Goal: Task Accomplishment & Management: Use online tool/utility

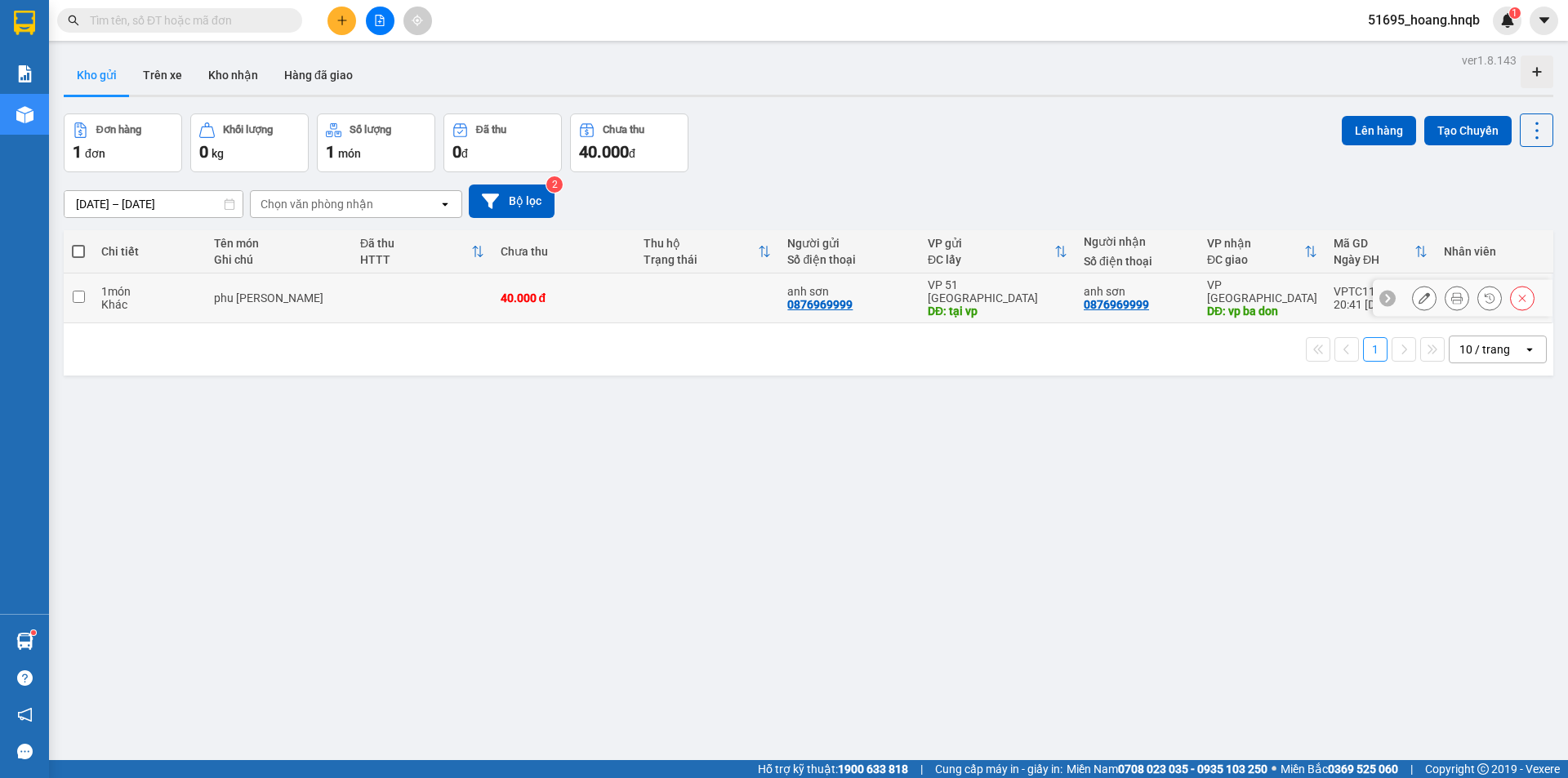
click at [71, 292] on td at bounding box center [78, 297] width 30 height 49
checkbox input "true"
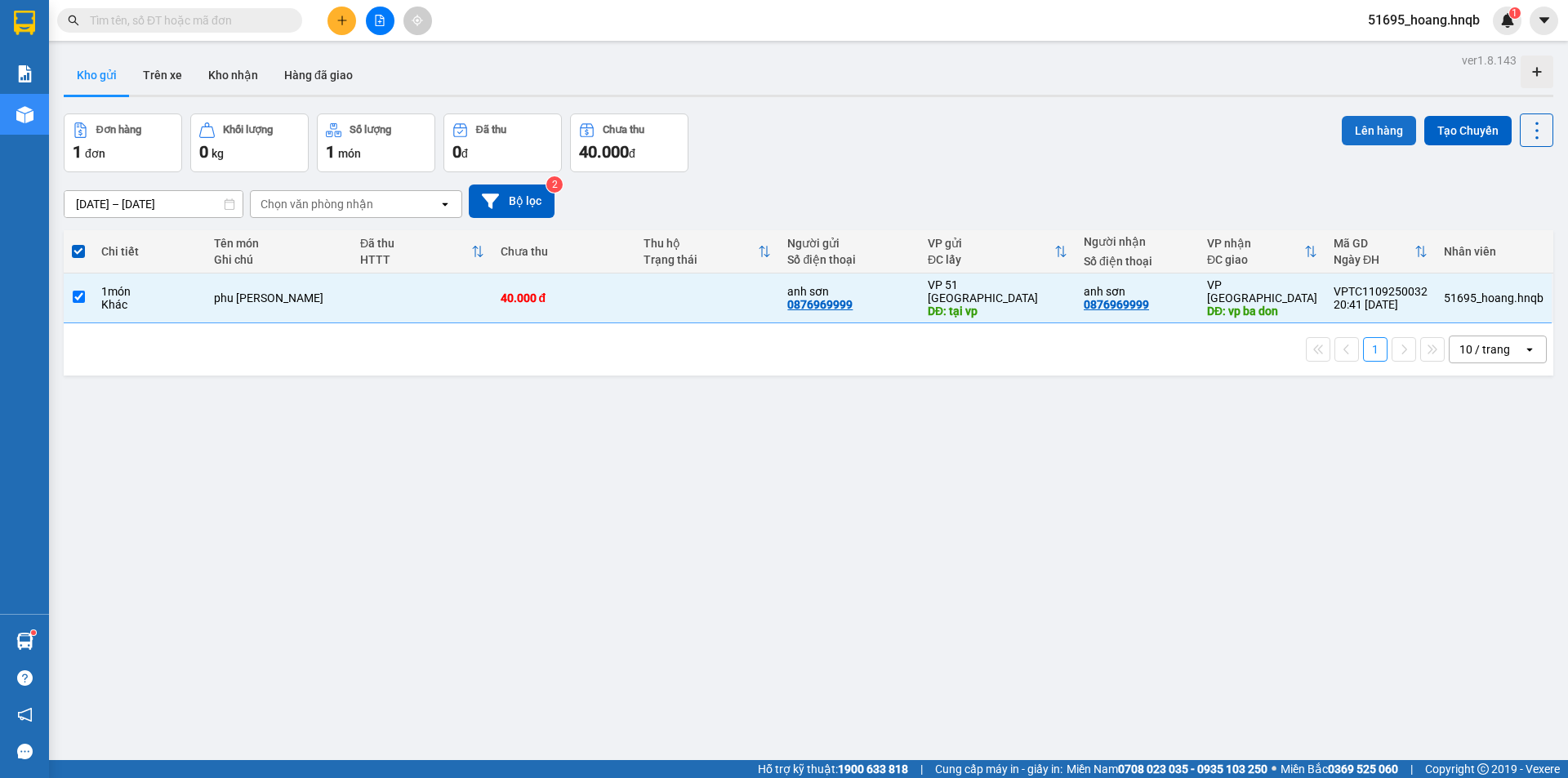
click at [1358, 131] on button "Lên hàng" at bounding box center [1380, 131] width 75 height 29
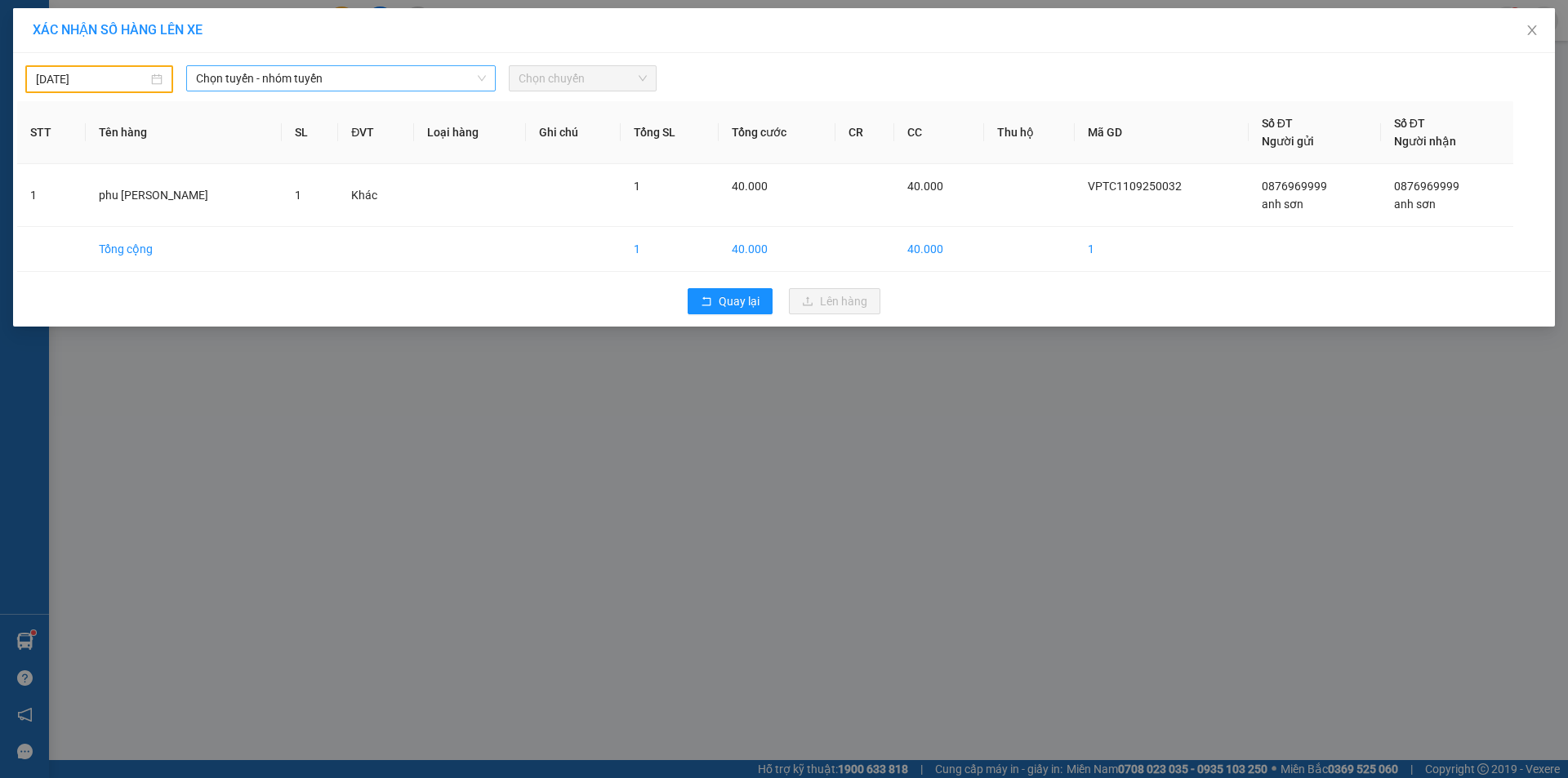
click at [387, 70] on span "Chọn tuyến - nhóm tuyến" at bounding box center [341, 78] width 290 height 24
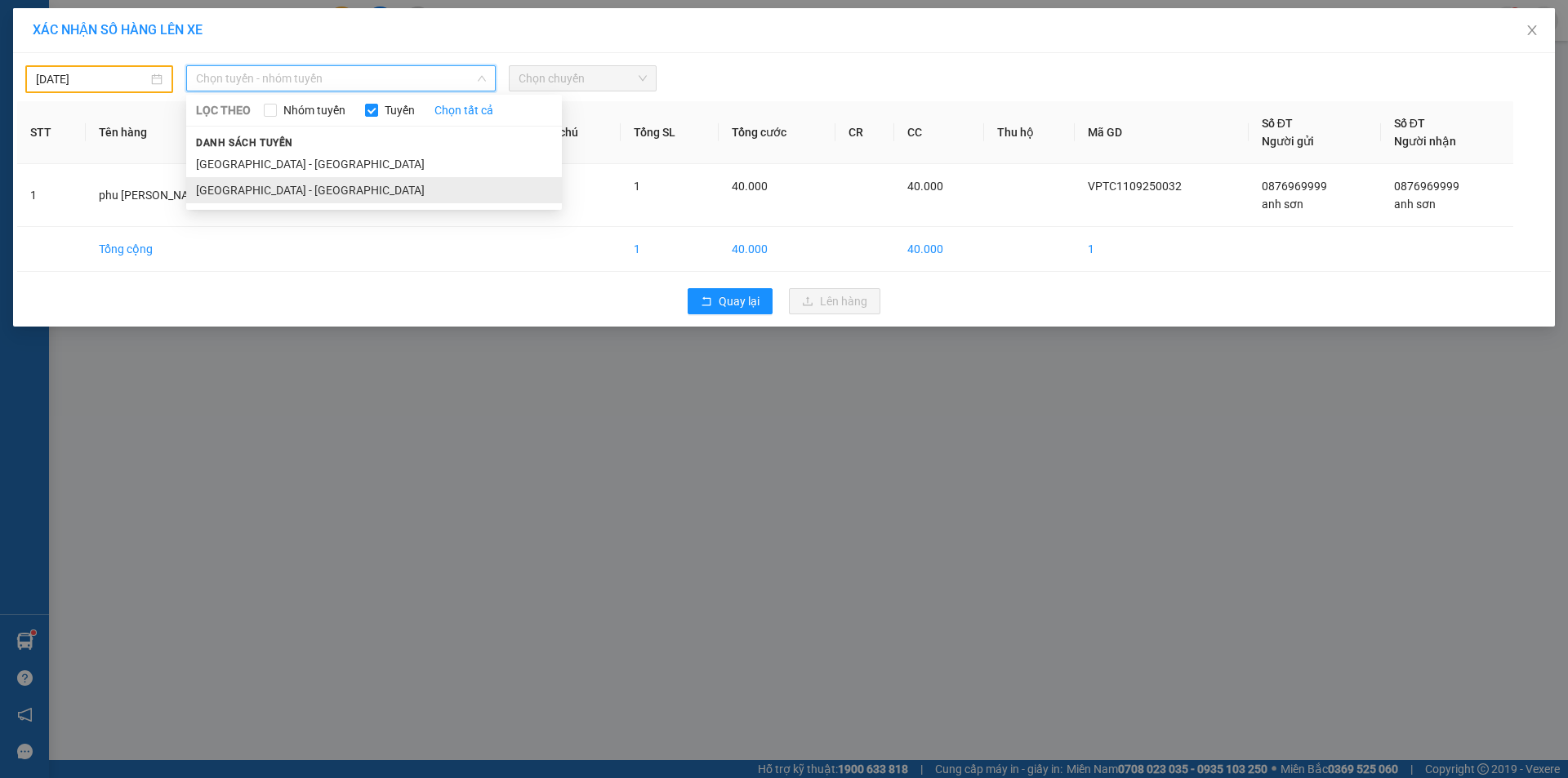
click at [304, 188] on li "[GEOGRAPHIC_DATA] - [GEOGRAPHIC_DATA]" at bounding box center [374, 190] width 376 height 26
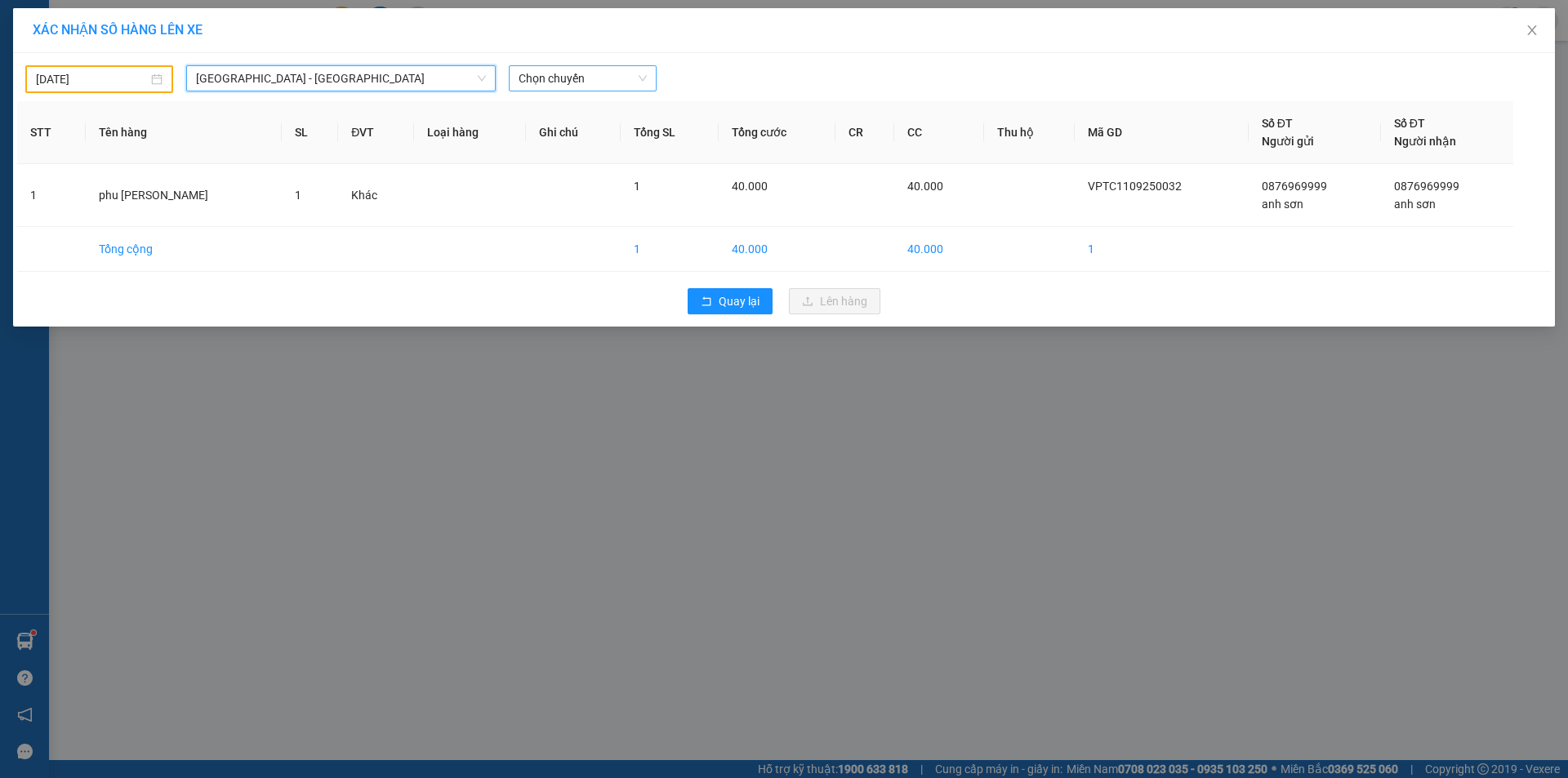
click at [565, 73] on span "Chọn chuyến" at bounding box center [583, 78] width 128 height 24
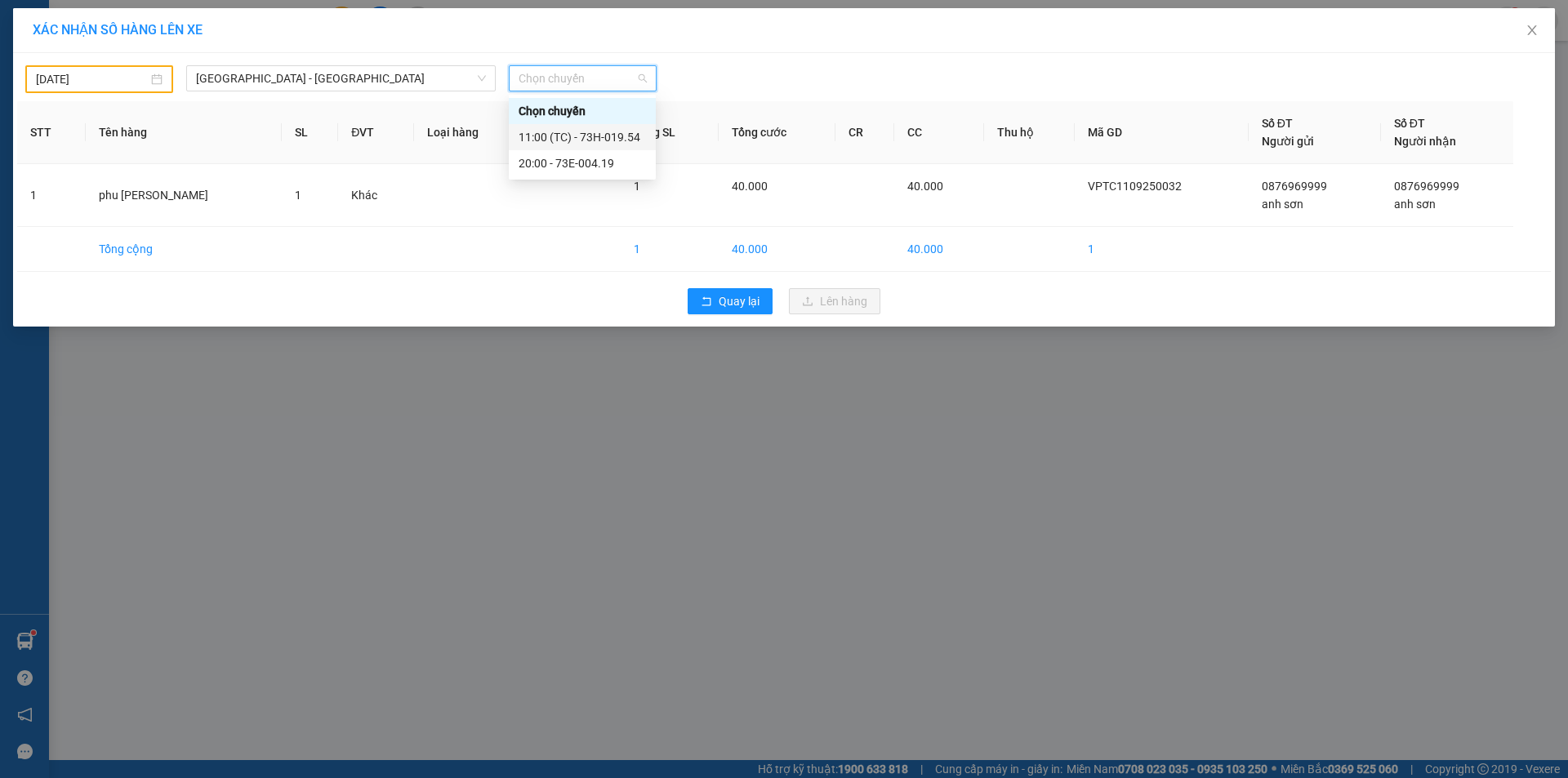
click at [557, 136] on div "11:00 (TC) - 73H-019.54" at bounding box center [582, 137] width 128 height 18
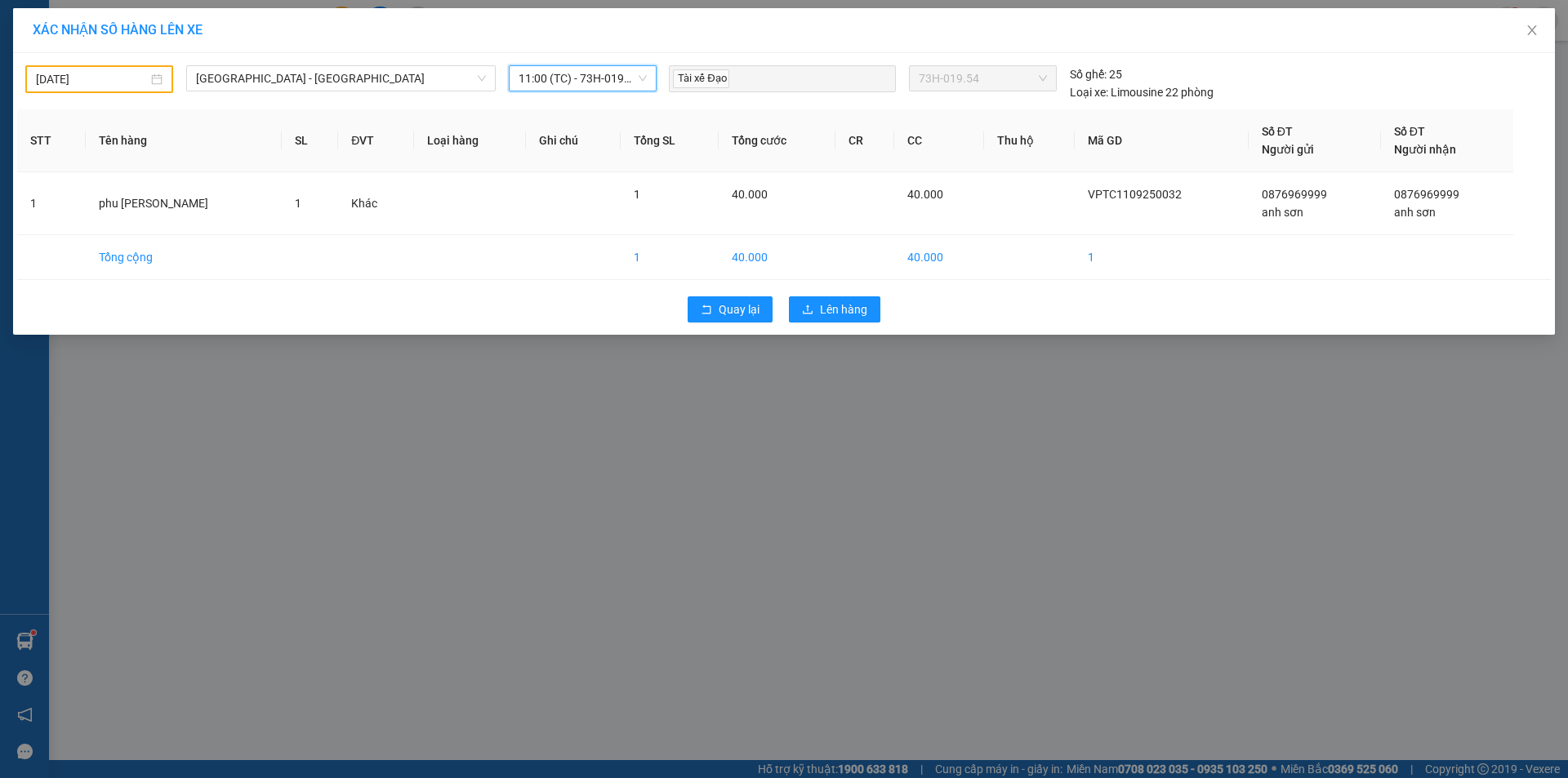
click at [131, 78] on input "[DATE]" at bounding box center [91, 79] width 112 height 18
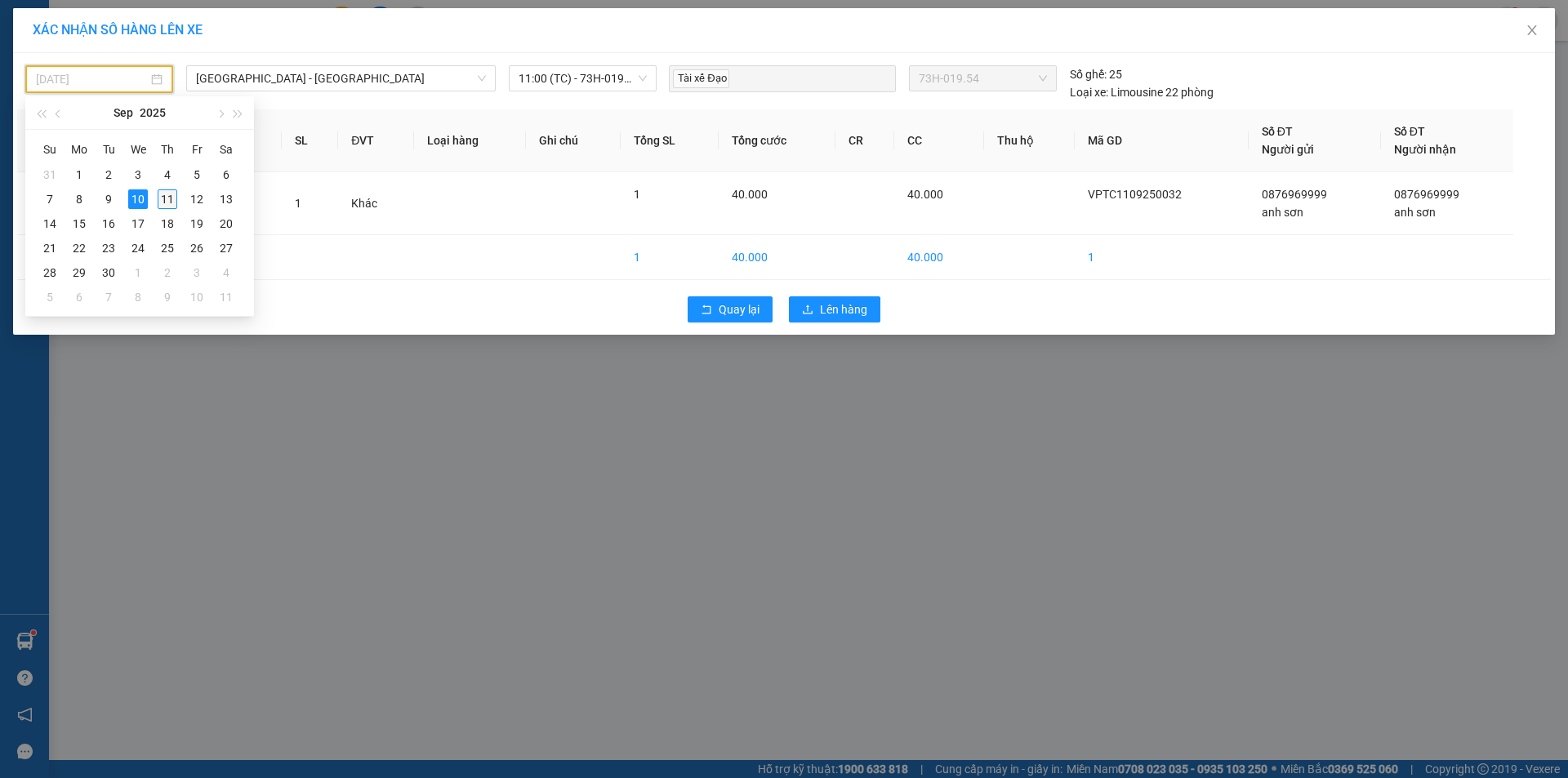
click at [174, 198] on div "11" at bounding box center [167, 199] width 20 height 20
type input "[DATE]"
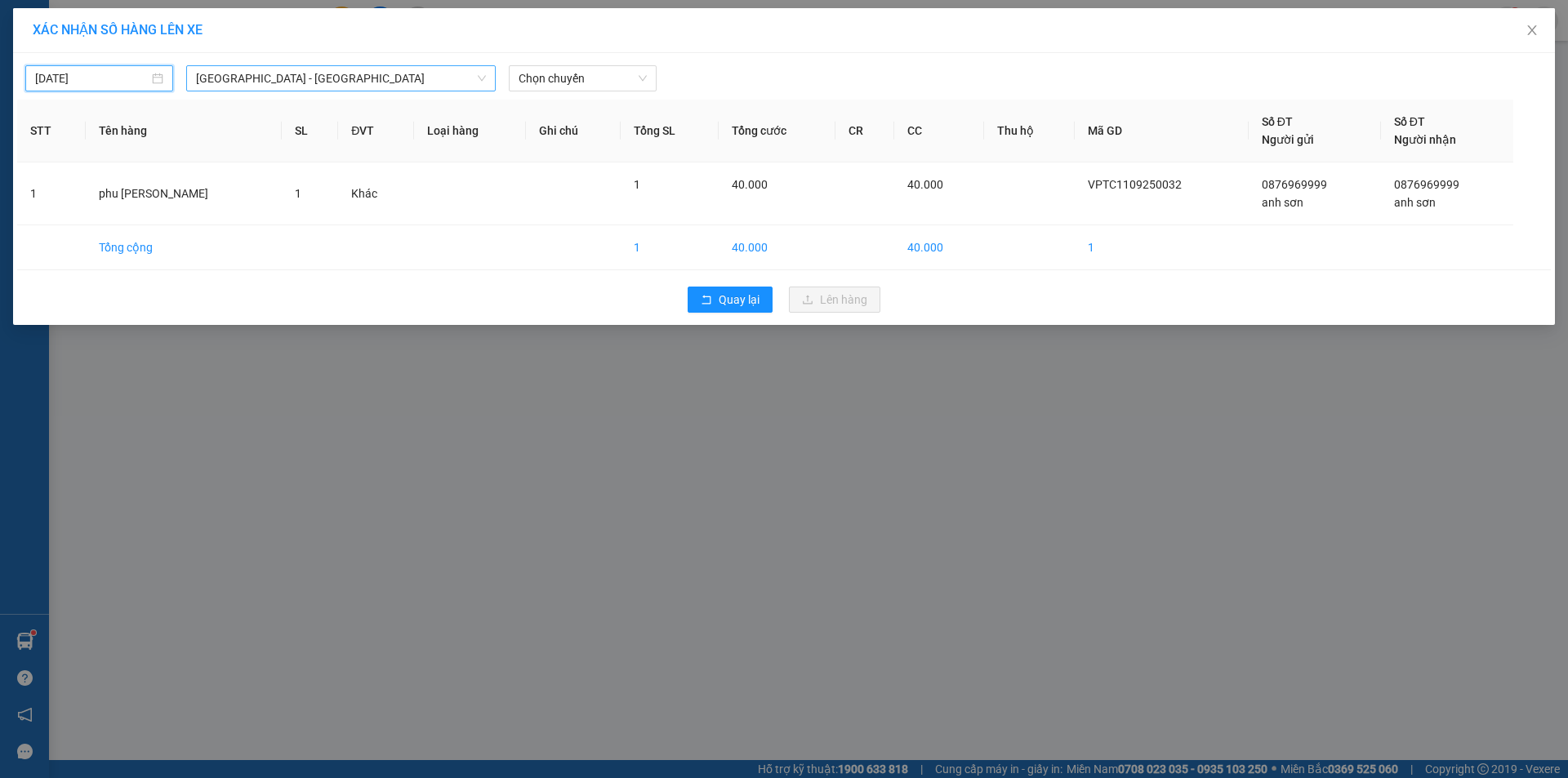
click at [421, 77] on span "[GEOGRAPHIC_DATA] - [GEOGRAPHIC_DATA]" at bounding box center [341, 78] width 290 height 24
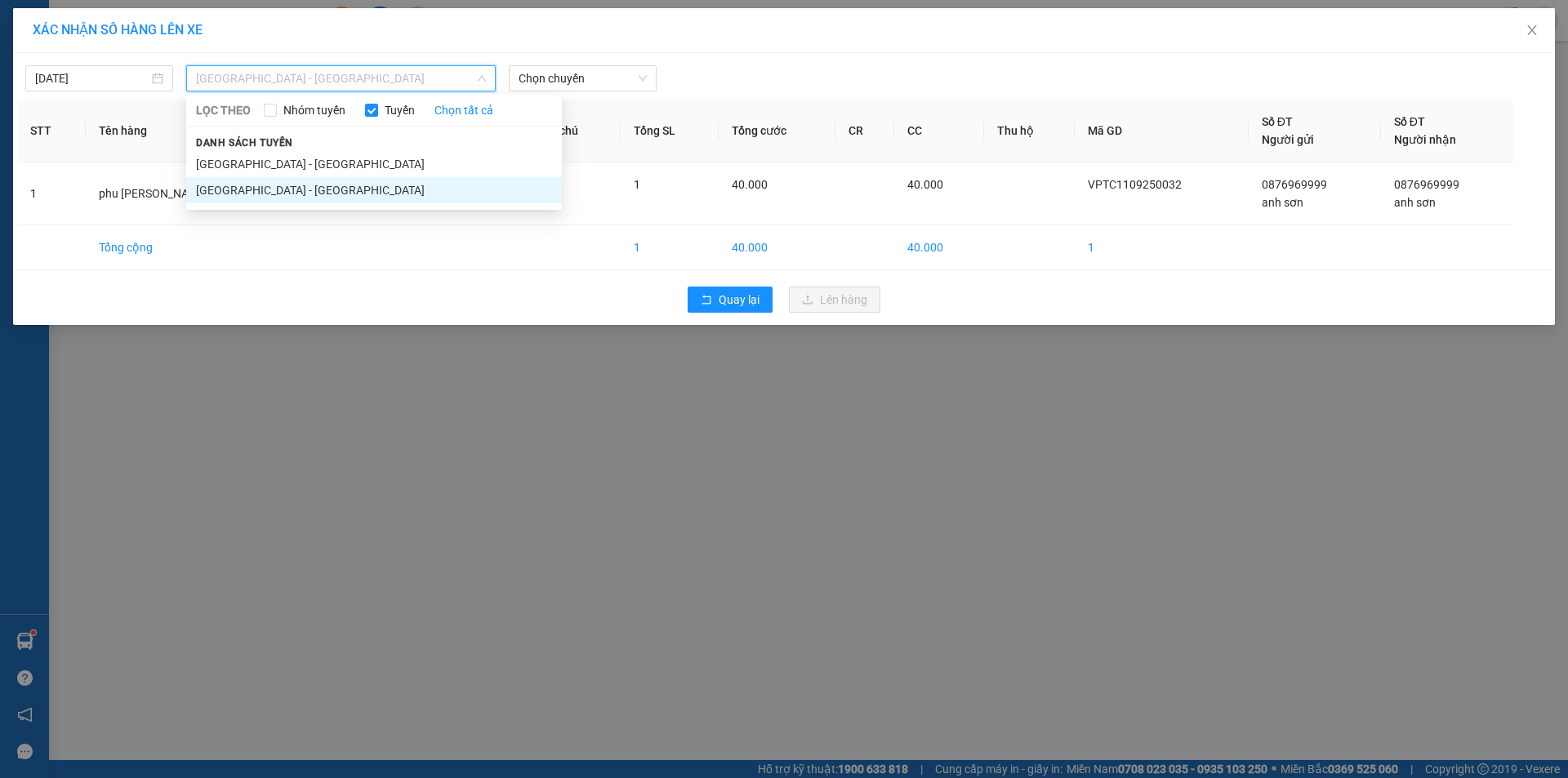
click at [325, 193] on li "[GEOGRAPHIC_DATA] - [GEOGRAPHIC_DATA]" at bounding box center [374, 190] width 376 height 26
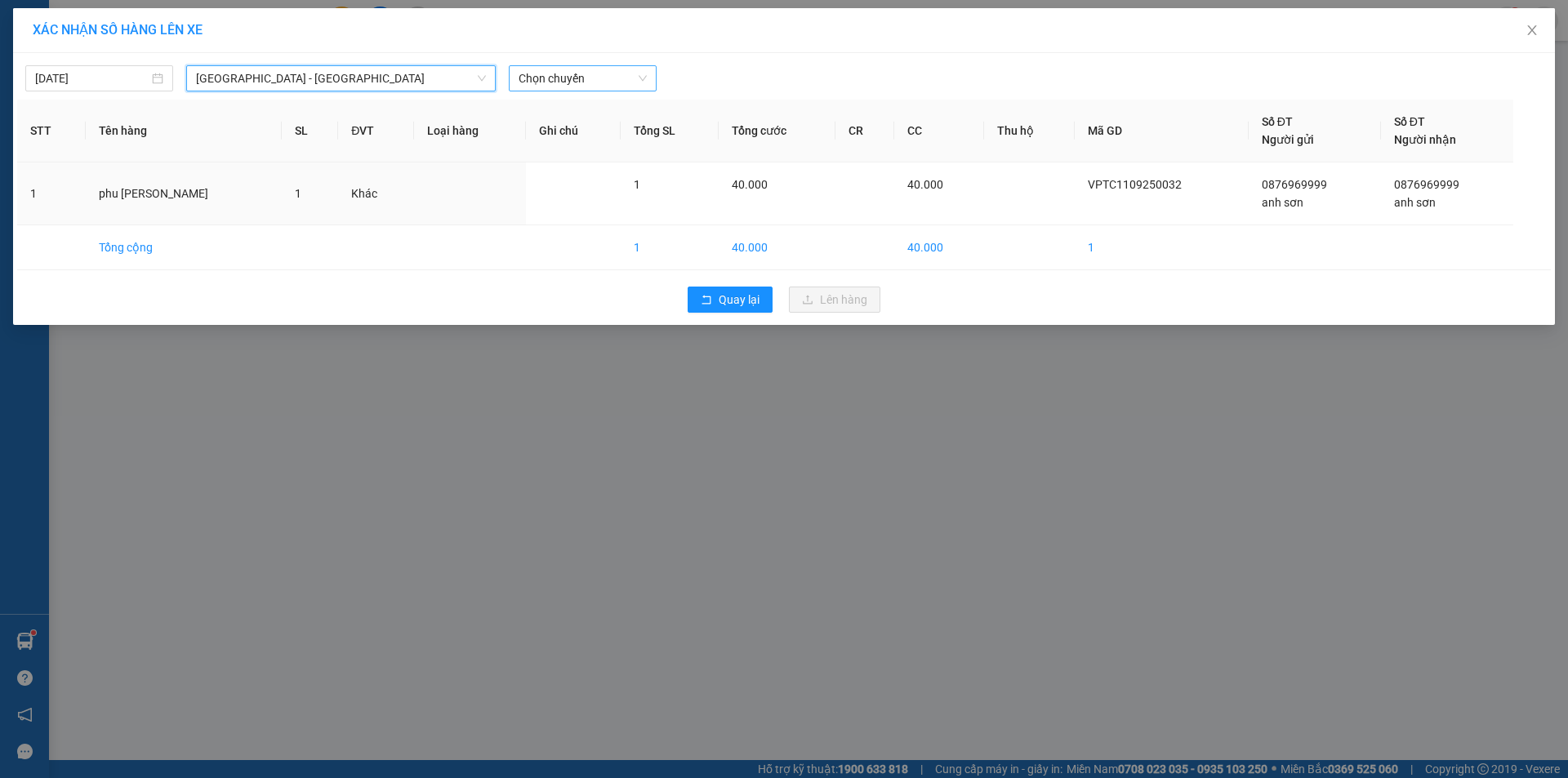
click at [542, 81] on span "Chọn chuyến" at bounding box center [583, 78] width 128 height 24
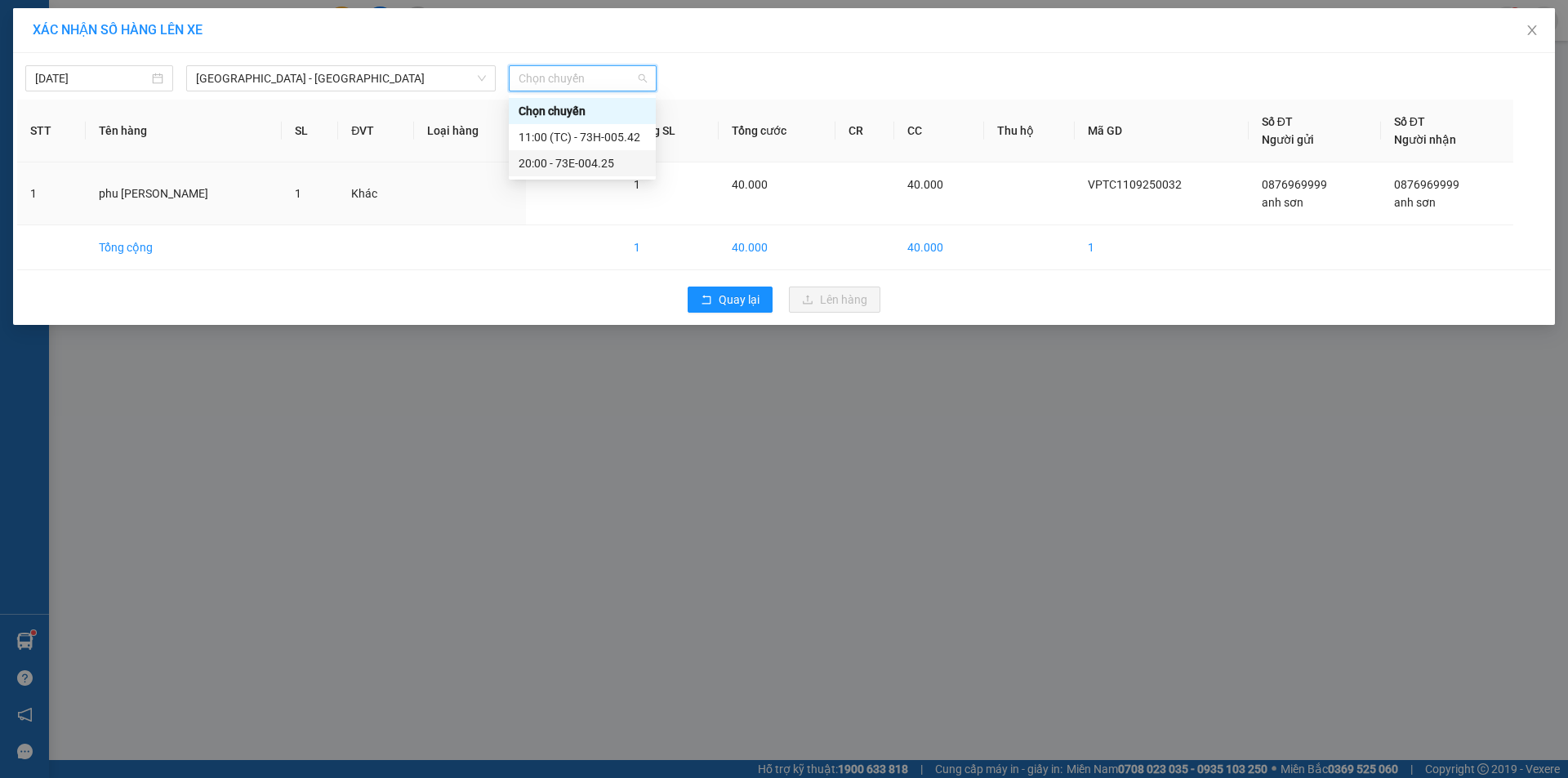
click at [556, 155] on div "20:00 - 73E-004.25" at bounding box center [582, 163] width 128 height 18
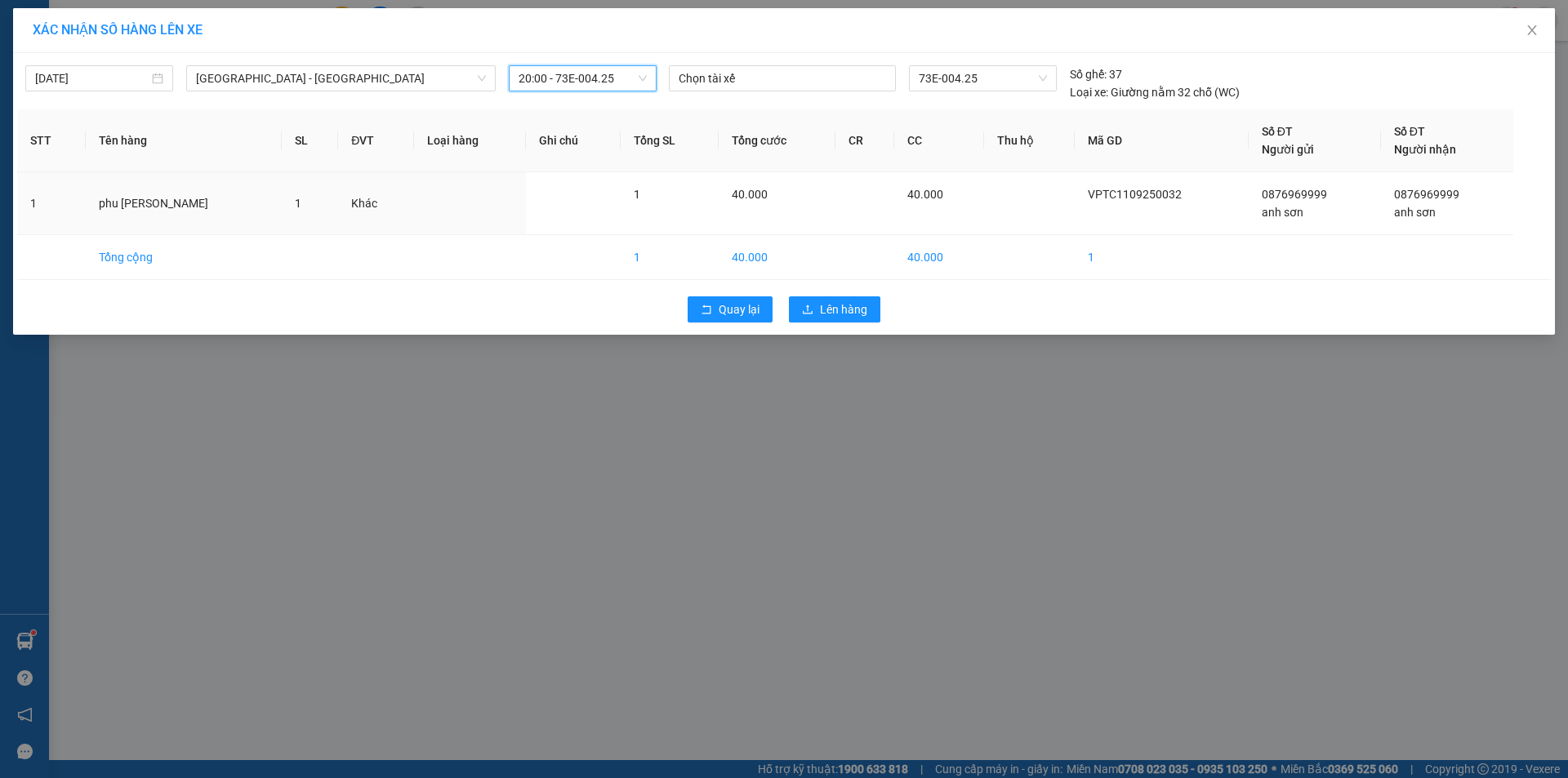
click at [593, 82] on span "20:00 - 73E-004.25" at bounding box center [583, 78] width 128 height 24
click at [581, 138] on div "11:00 (TC) - 73H-005.42" at bounding box center [582, 137] width 128 height 18
click at [858, 304] on span "Lên hàng" at bounding box center [843, 309] width 48 height 18
